Goal: Find specific page/section: Find specific page/section

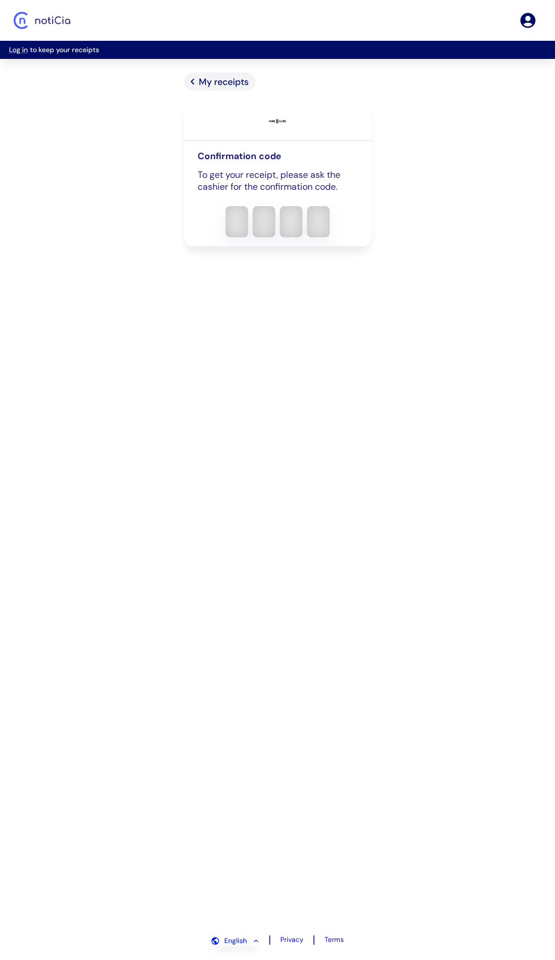
click at [365, 607] on div "My receipts Confirmation code To get your receipt, please ask the cashier for t…" at bounding box center [277, 497] width 251 height 851
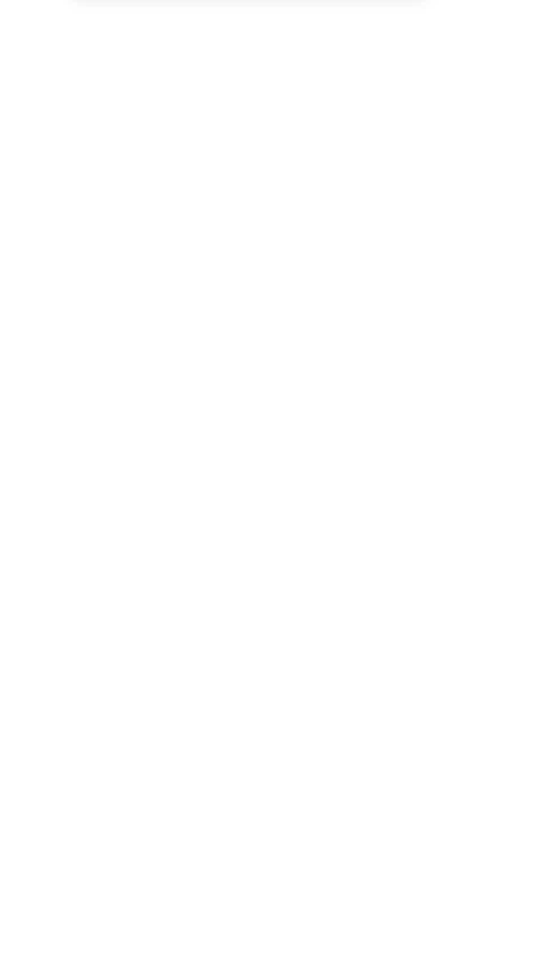
click at [286, 503] on div "My receipts Confirmation code To get your receipt, please ask the cashier for t…" at bounding box center [277, 497] width 251 height 851
click at [305, 526] on div "My receipts Confirmation code To get your receipt, please ask the cashier for t…" at bounding box center [277, 497] width 251 height 851
click at [285, 725] on div "My receipts Confirmation code To get your receipt, please ask the cashier for t…" at bounding box center [277, 497] width 251 height 851
click at [309, 731] on div "My receipts Confirmation code To get your receipt, please ask the cashier for t…" at bounding box center [277, 497] width 251 height 851
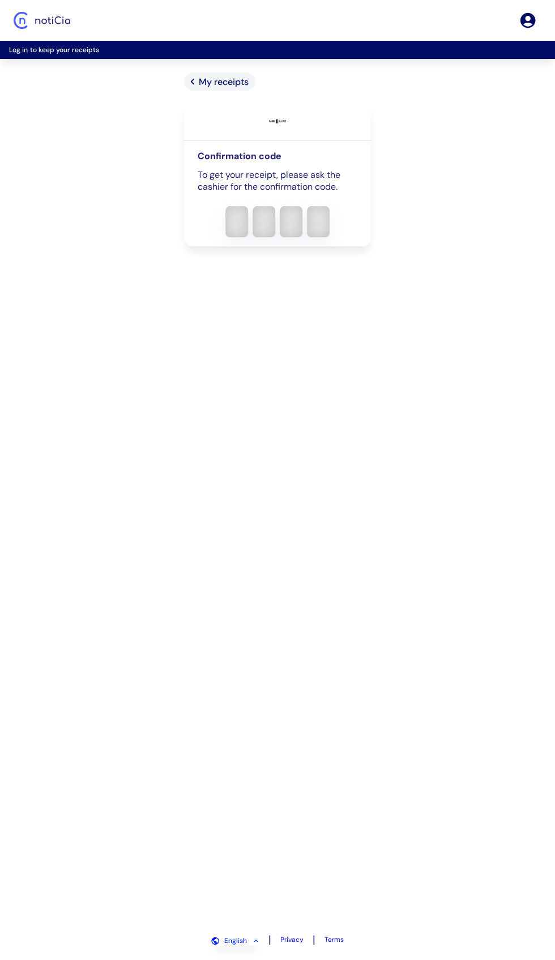
click at [108, 556] on div "My receipts Confirmation code To get your receipt, please ask the cashier for t…" at bounding box center [277, 497] width 555 height 851
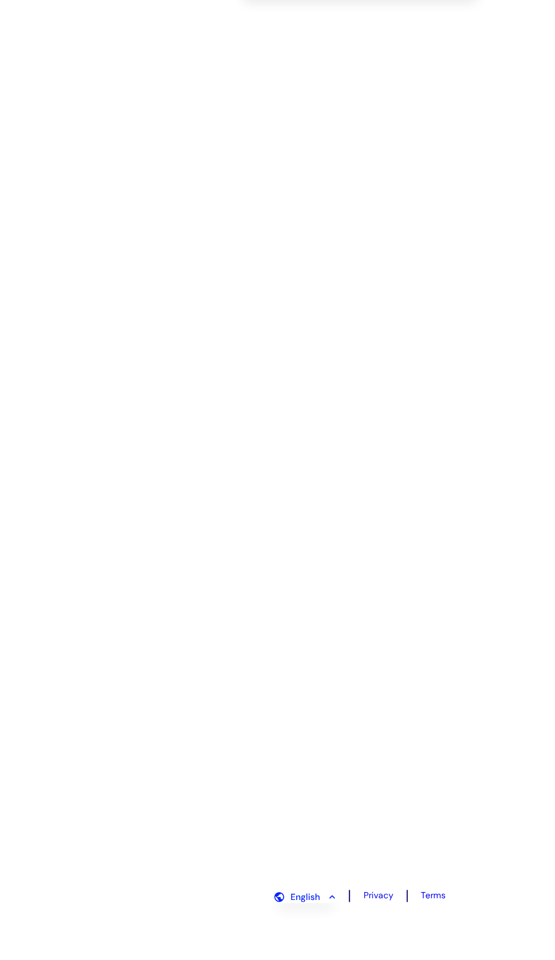
click at [278, 501] on div "My receipts Confirmation code To get your receipt, please ask the cashier for t…" at bounding box center [277, 497] width 251 height 851
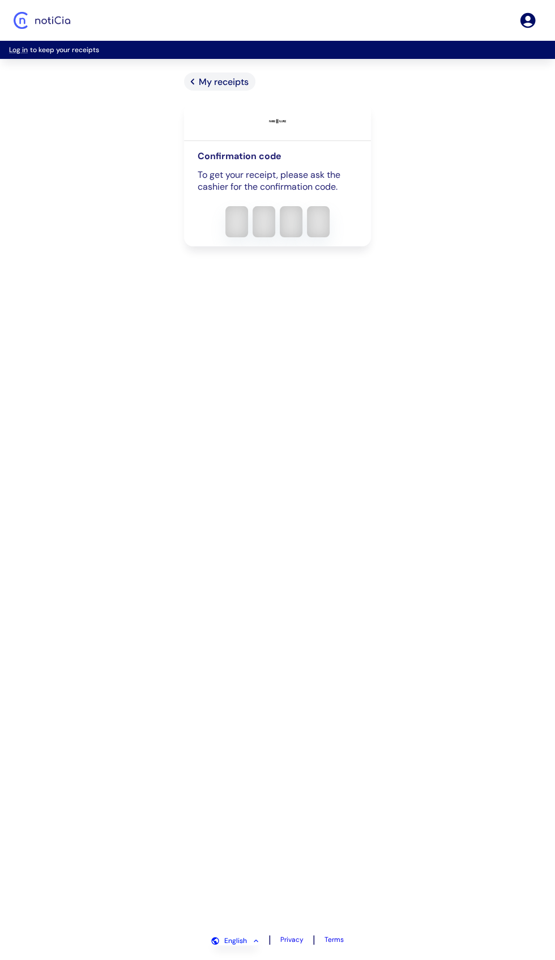
click at [144, 487] on div "My receipts Confirmation code To get your receipt, please ask the cashier for t…" at bounding box center [277, 497] width 555 height 851
